Goal: Task Accomplishment & Management: Use online tool/utility

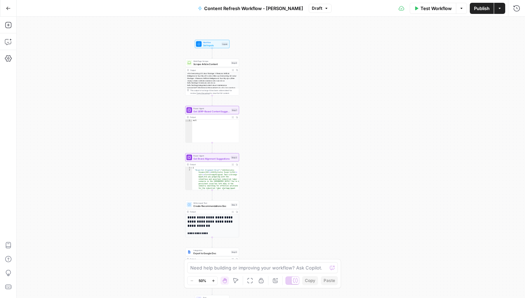
click at [461, 11] on button "Options" at bounding box center [461, 8] width 11 height 11
click at [448, 36] on span "View Last Test" at bounding box center [442, 34] width 31 height 7
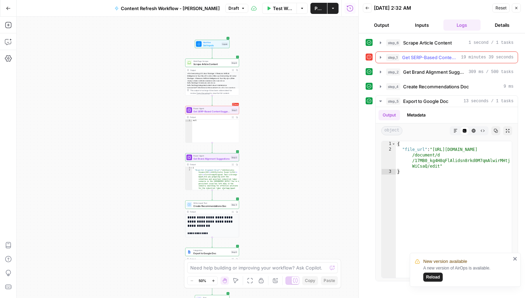
click at [379, 58] on icon "button" at bounding box center [381, 58] width 6 height 6
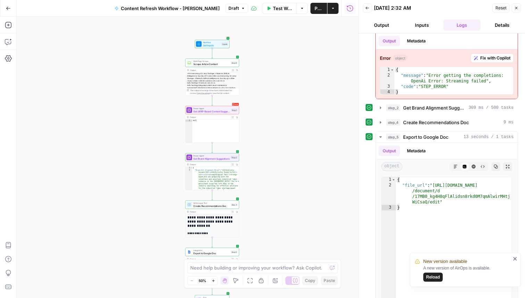
scroll to position [31, 0]
click at [433, 277] on span "Reload" at bounding box center [433, 277] width 14 height 6
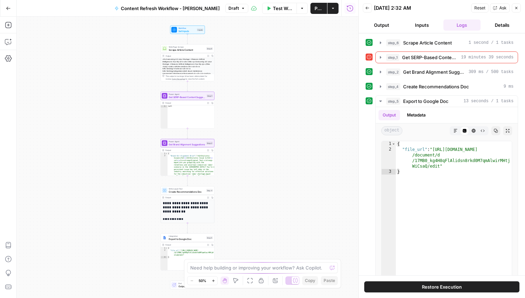
click at [275, 7] on span "Test Workflow" at bounding box center [282, 8] width 19 height 7
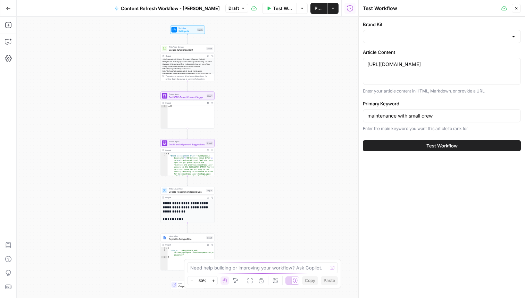
type input "Tractian EN"
click at [432, 146] on span "Test Workflow" at bounding box center [442, 145] width 31 height 7
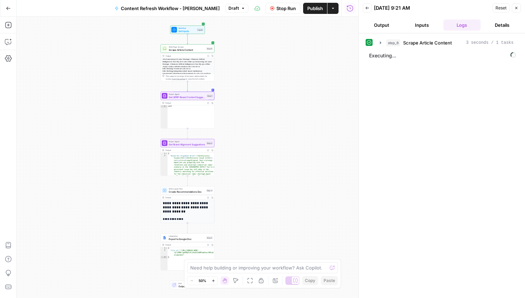
click at [286, 10] on span "Stop Run" at bounding box center [286, 8] width 19 height 7
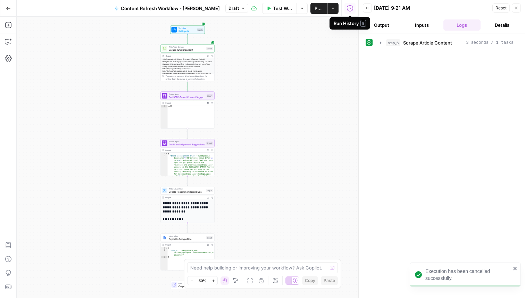
click at [517, 8] on icon "button" at bounding box center [517, 8] width 2 height 2
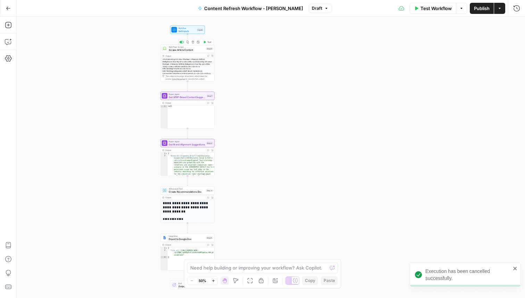
click at [199, 50] on span "Scrape Article Content" at bounding box center [187, 49] width 36 height 3
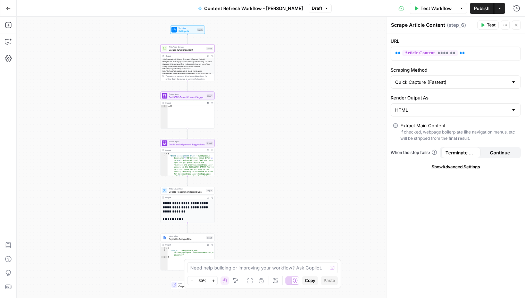
click at [514, 84] on div at bounding box center [514, 82] width 6 height 7
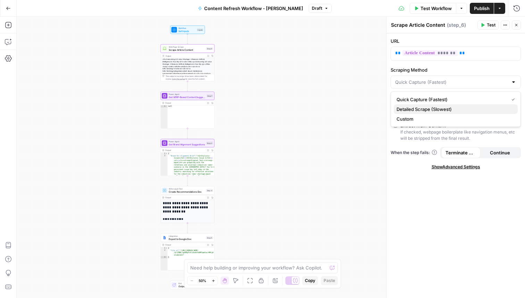
click at [444, 105] on button "Detailed Scrape (Slowest)" at bounding box center [456, 109] width 124 height 10
type input "Detailed Scrape (Slowest)"
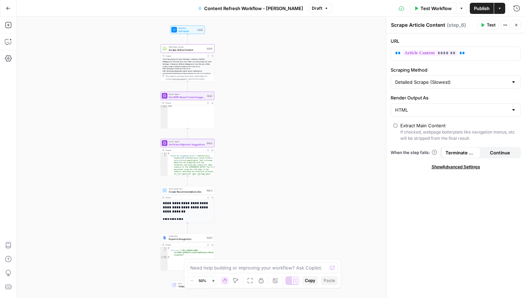
click at [457, 168] on span "Show Advanced Settings" at bounding box center [456, 167] width 49 height 6
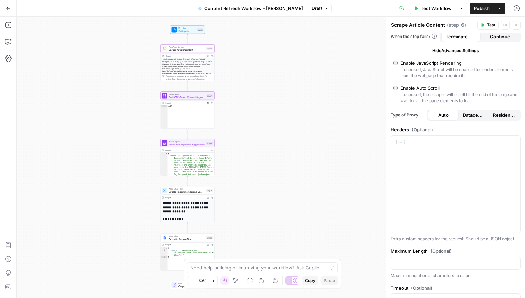
scroll to position [144, 0]
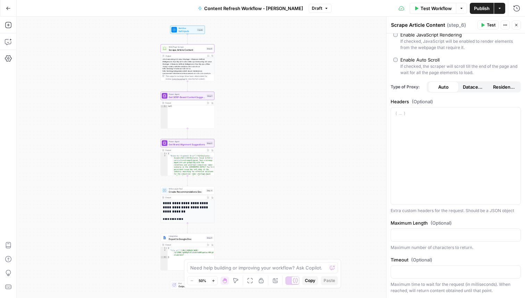
click at [208, 55] on icon "button" at bounding box center [208, 56] width 2 height 2
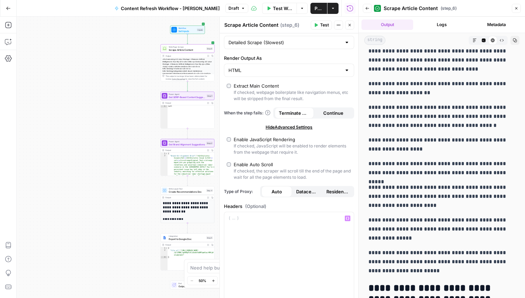
scroll to position [0, 0]
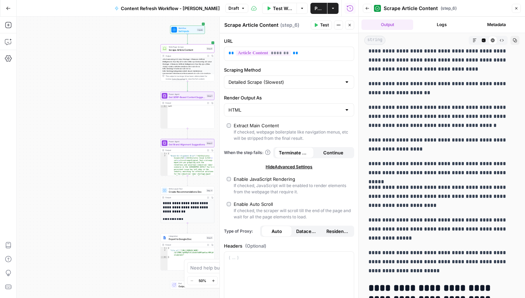
click at [345, 84] on div at bounding box center [347, 82] width 6 height 7
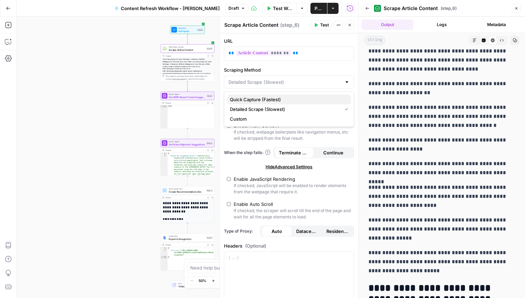
click at [281, 101] on span "Quick Capture (Fastest)" at bounding box center [288, 99] width 116 height 7
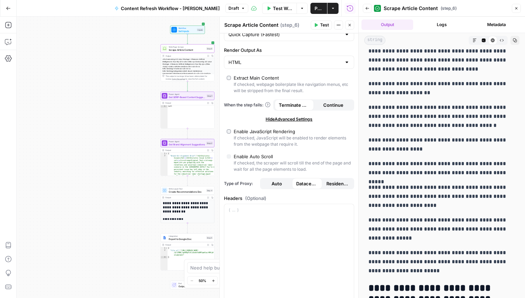
scroll to position [50, 0]
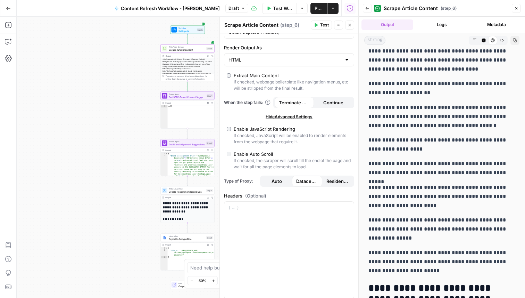
click at [281, 128] on div "Enable JavaScript Rendering" at bounding box center [264, 128] width 61 height 7
type input "Custom"
click at [251, 155] on div "Enable Auto Scroll" at bounding box center [253, 153] width 39 height 7
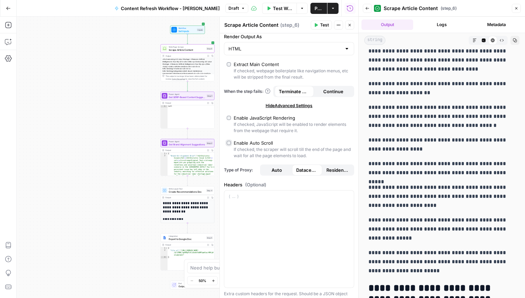
scroll to position [64, 0]
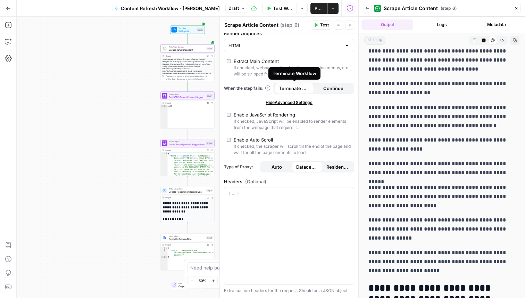
click at [297, 89] on span "Terminate Workflow" at bounding box center [294, 88] width 31 height 7
click at [518, 8] on icon "button" at bounding box center [517, 8] width 4 height 4
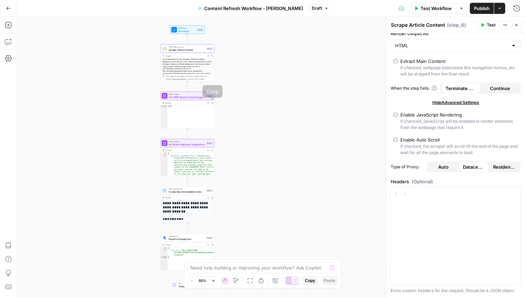
click at [207, 102] on button "Expand Output" at bounding box center [208, 103] width 4 height 4
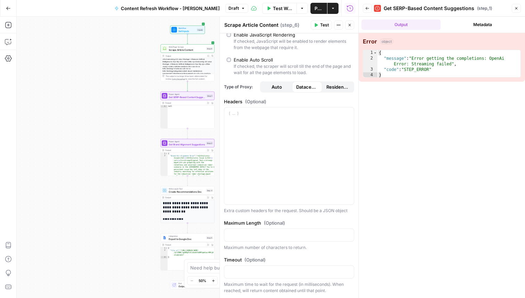
scroll to position [0, 0]
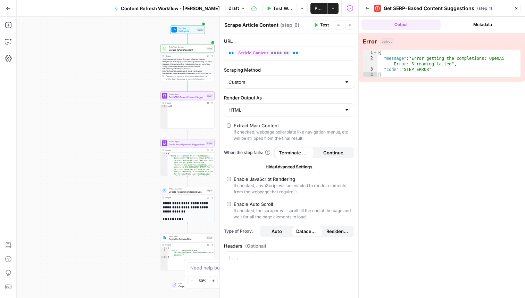
click at [351, 21] on button "Close" at bounding box center [349, 24] width 9 height 9
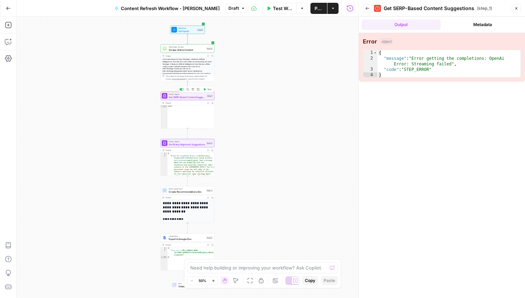
click at [193, 97] on span "Get SERP-Based Content Suggestions" at bounding box center [187, 96] width 36 height 3
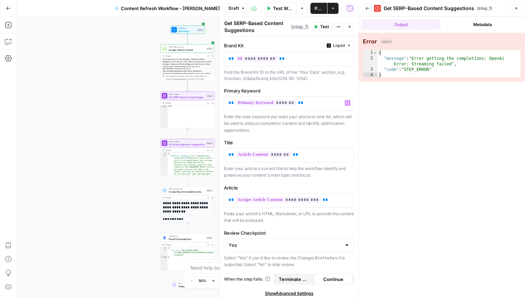
scroll to position [37, 0]
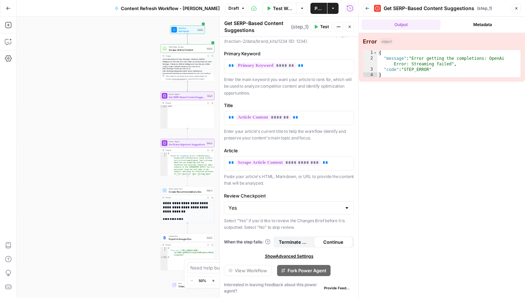
click at [344, 205] on div "Yes" at bounding box center [289, 207] width 130 height 13
click at [302, 230] on button "No" at bounding box center [289, 235] width 124 height 10
type input "No"
click at [351, 26] on icon "button" at bounding box center [350, 27] width 4 height 4
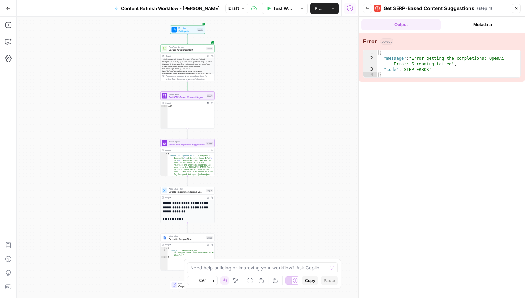
type textarea "**********"
click at [207, 150] on icon "button" at bounding box center [208, 150] width 2 height 2
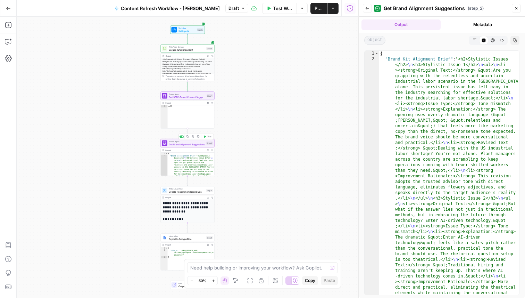
click at [197, 145] on span "Get Brand Alignment Suggestions" at bounding box center [187, 143] width 36 height 3
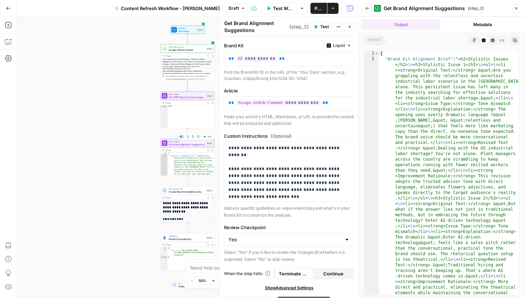
scroll to position [57, 0]
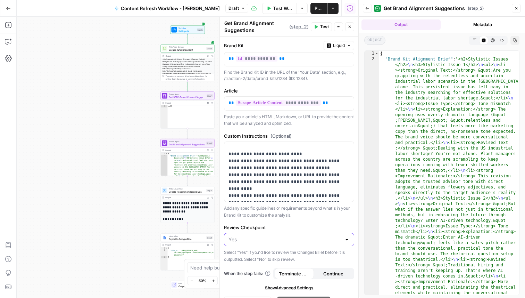
click at [268, 236] on input "Review Checkpoint" at bounding box center [285, 239] width 113 height 7
click at [252, 265] on span "No" at bounding box center [288, 266] width 116 height 7
type input "No"
click at [195, 192] on span "Create Recommendations Doc" at bounding box center [187, 191] width 36 height 3
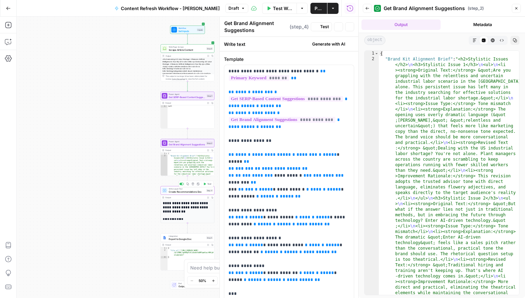
type textarea "Create Recommendations Doc"
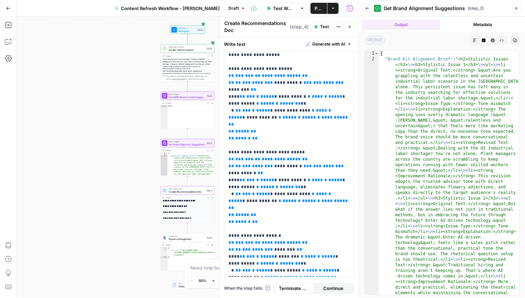
scroll to position [87, 0]
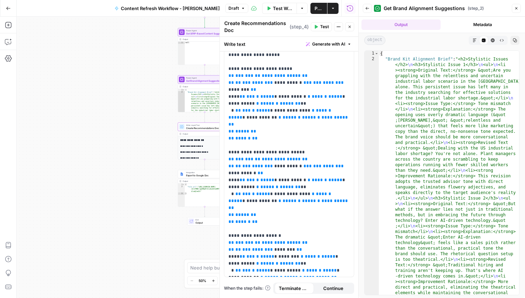
click at [141, 163] on div "Workflow Set Inputs Inputs Web Page Scrape Scrape Article Content Step 6 Output…" at bounding box center [188, 157] width 342 height 281
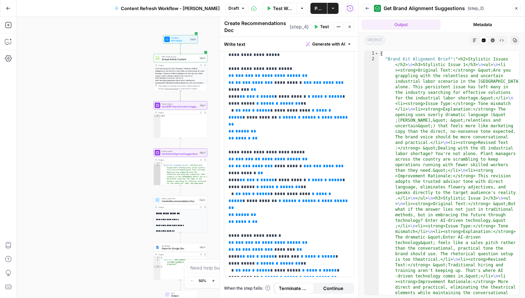
click at [278, 9] on span "Test Workflow" at bounding box center [282, 8] width 19 height 7
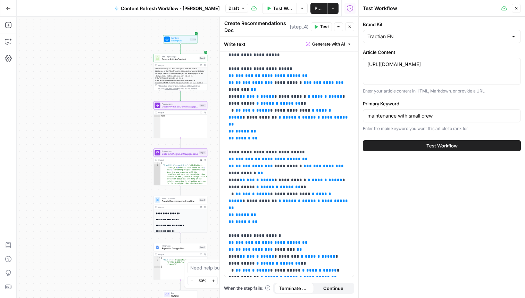
click at [402, 139] on div "Test Workflow" at bounding box center [442, 145] width 158 height 19
click at [408, 143] on button "Test Workflow" at bounding box center [442, 145] width 158 height 11
